Goal: Information Seeking & Learning: Learn about a topic

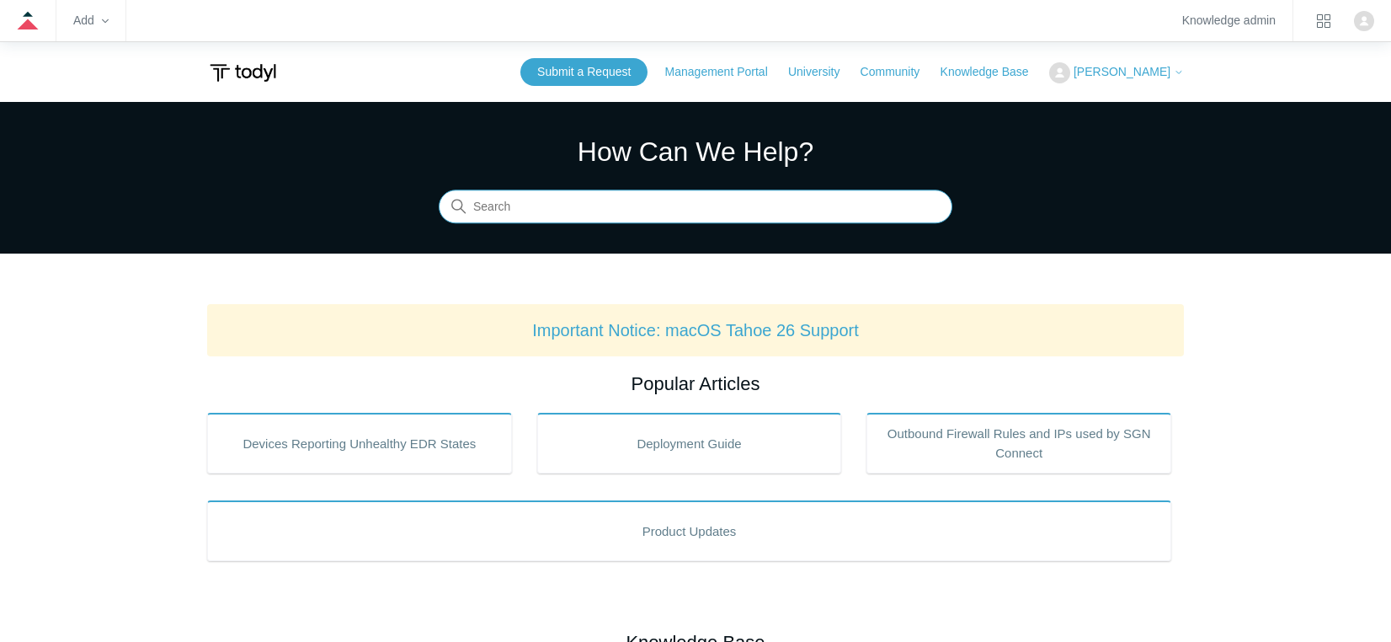
click at [536, 210] on input "Search" at bounding box center [696, 207] width 514 height 34
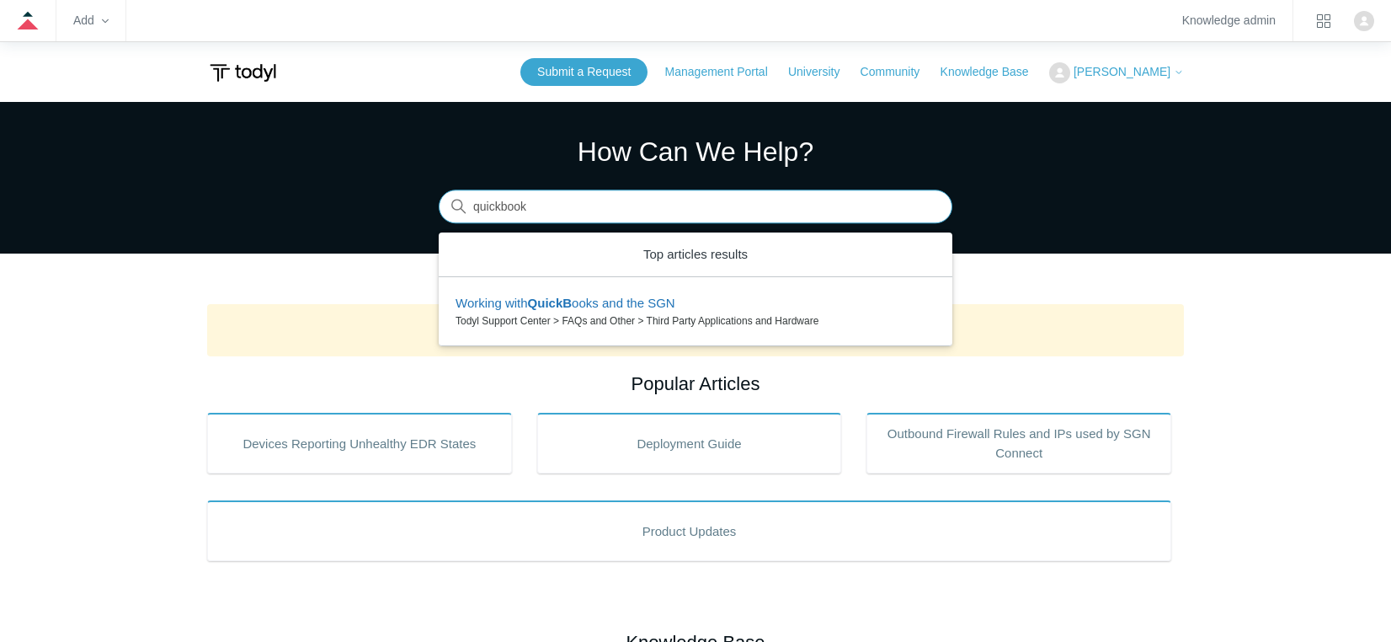
type input "quickbooks"
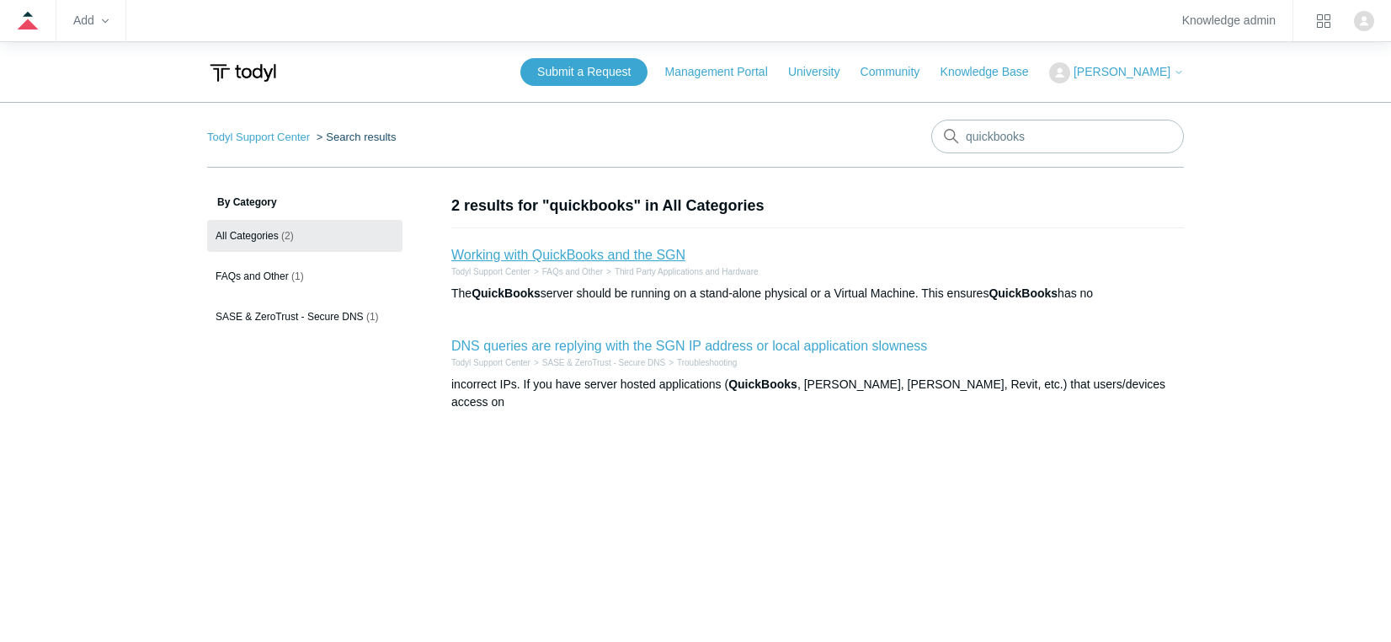
click at [548, 259] on link "Working with QuickBooks and the SGN" at bounding box center [568, 255] width 234 height 14
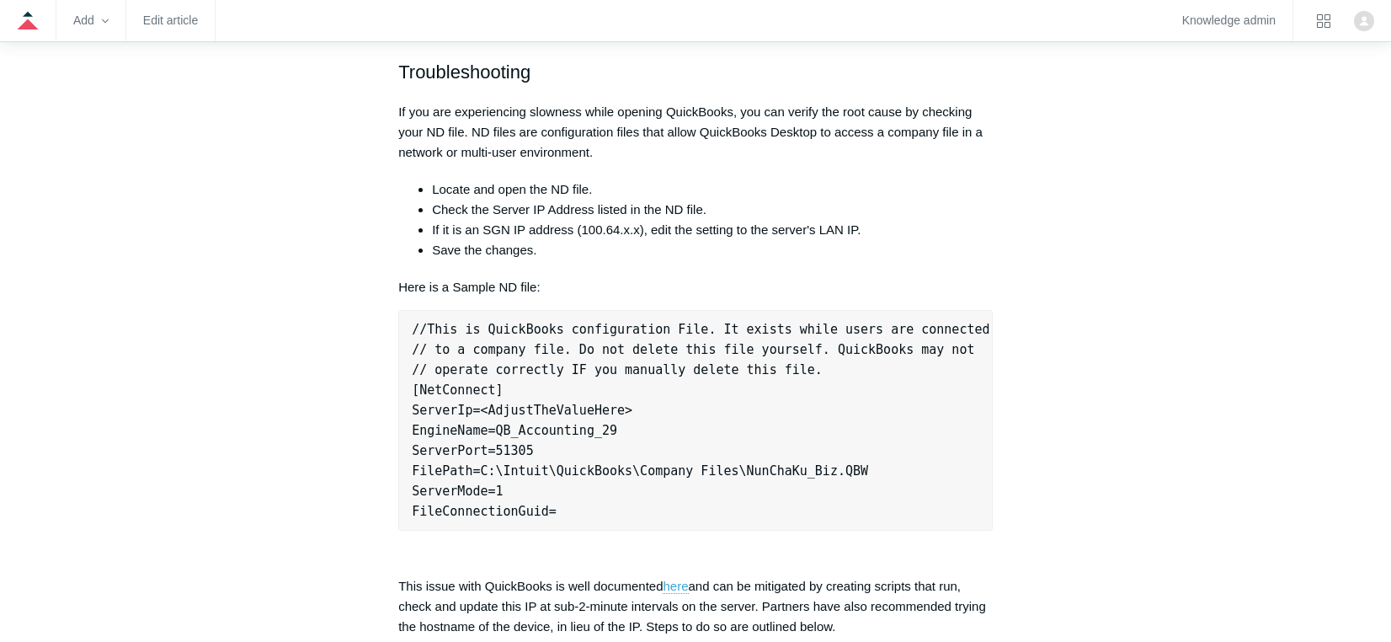
scroll to position [4, 0]
